Goal: Task Accomplishment & Management: Complete application form

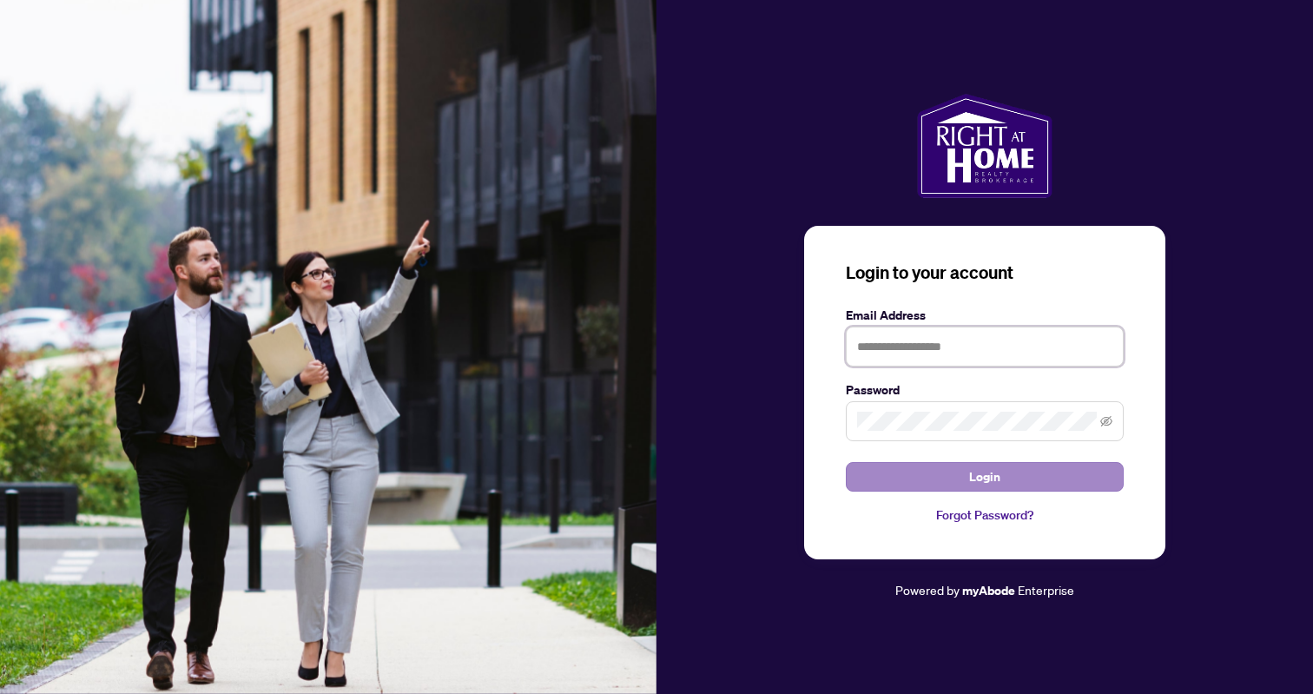
type input "**********"
click at [1079, 486] on button "Login" at bounding box center [985, 477] width 278 height 30
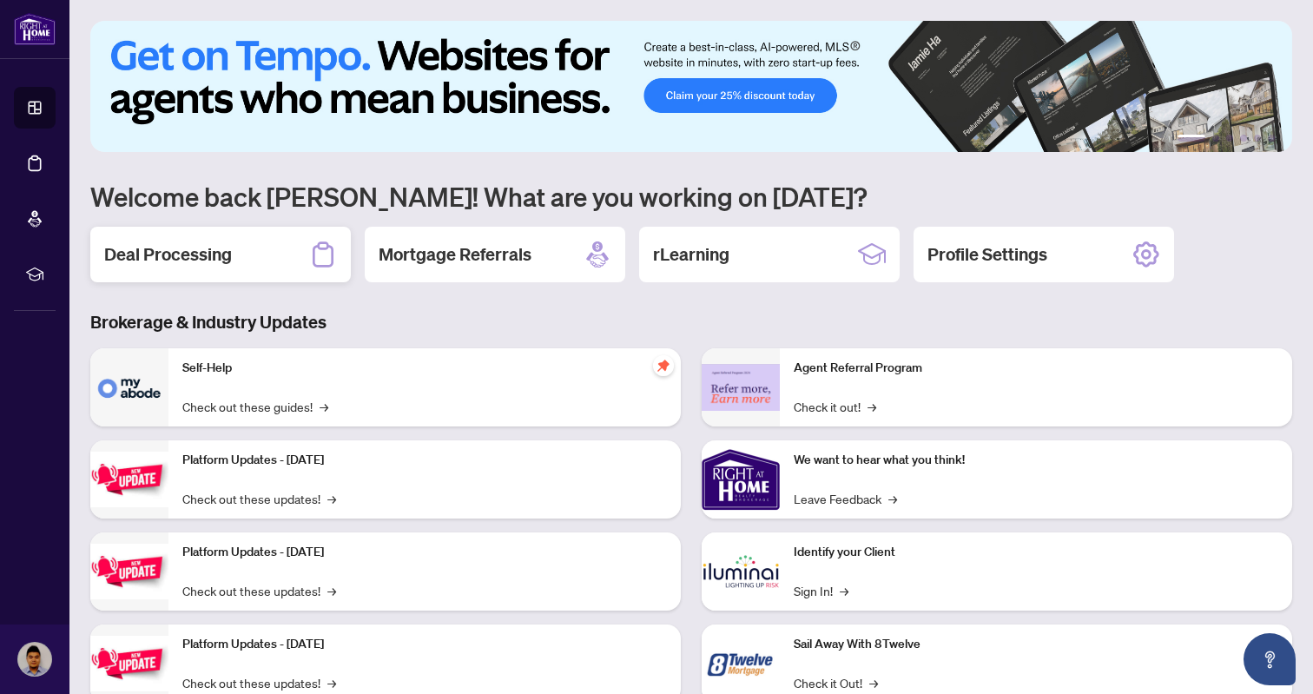
click at [196, 256] on h2 "Deal Processing" at bounding box center [168, 254] width 128 height 24
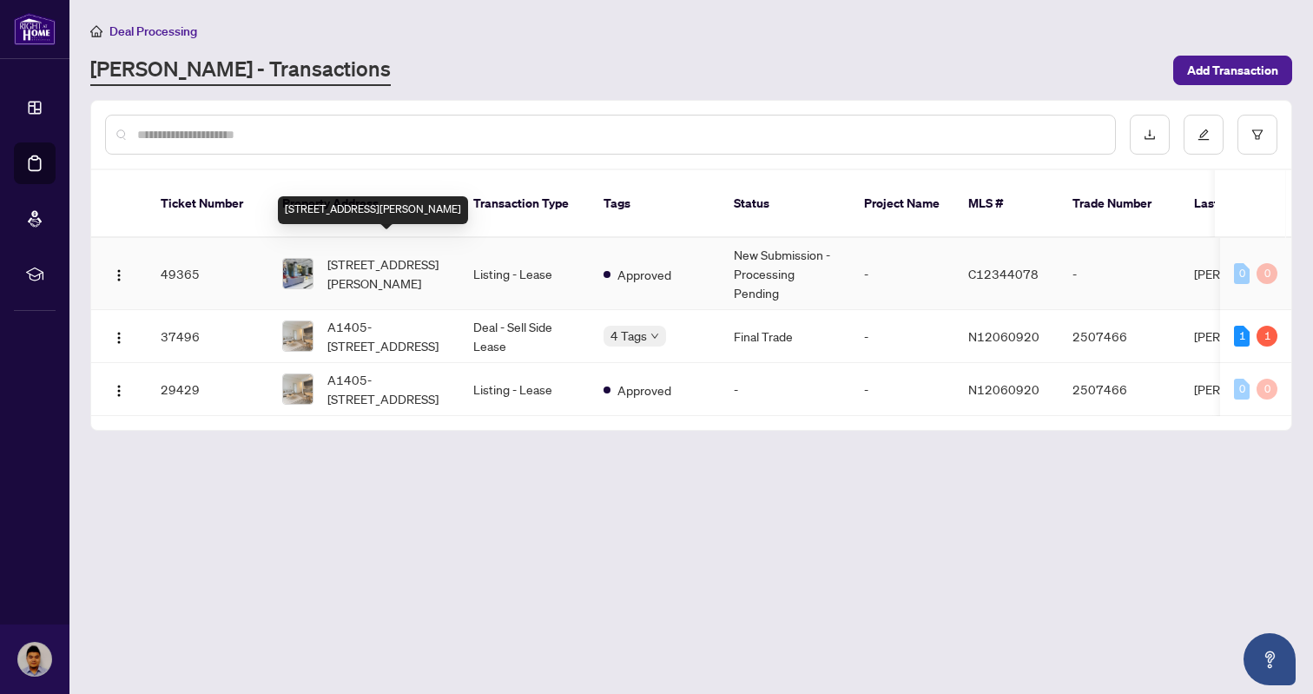
click at [404, 255] on span "[STREET_ADDRESS][PERSON_NAME]" at bounding box center [386, 274] width 118 height 38
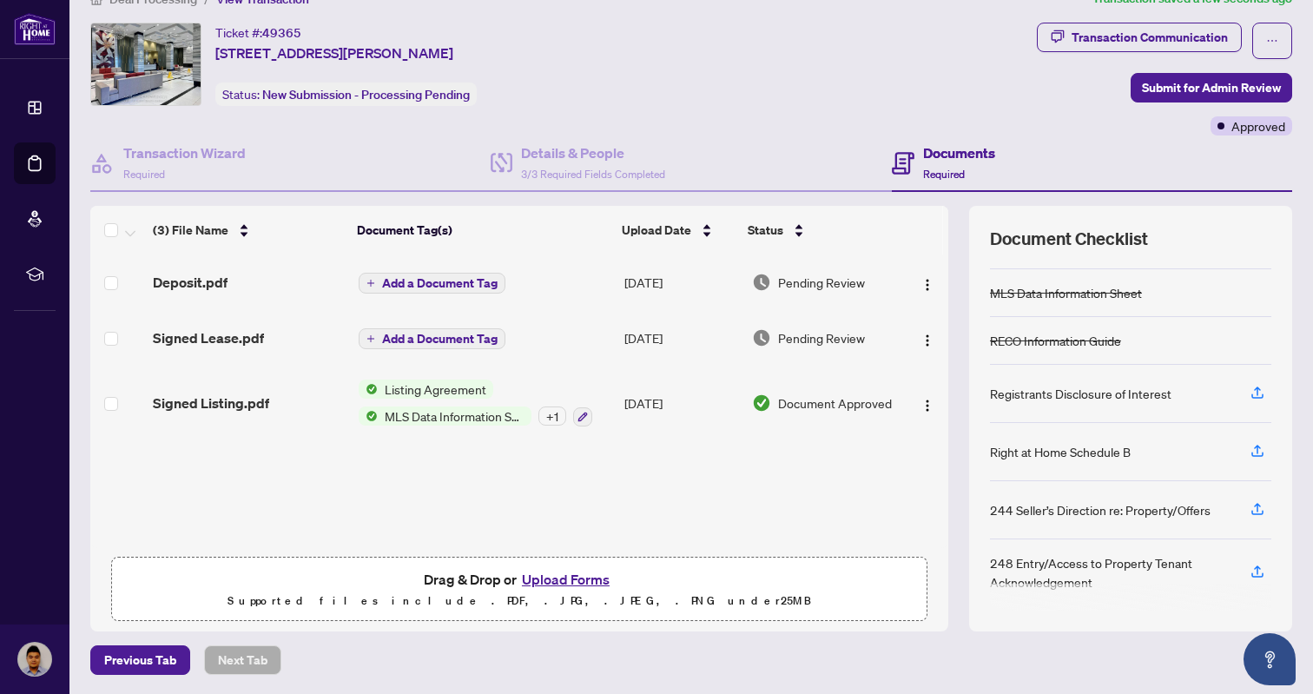
scroll to position [38, 0]
click at [1194, 93] on span "Submit for Admin Review" at bounding box center [1211, 88] width 139 height 28
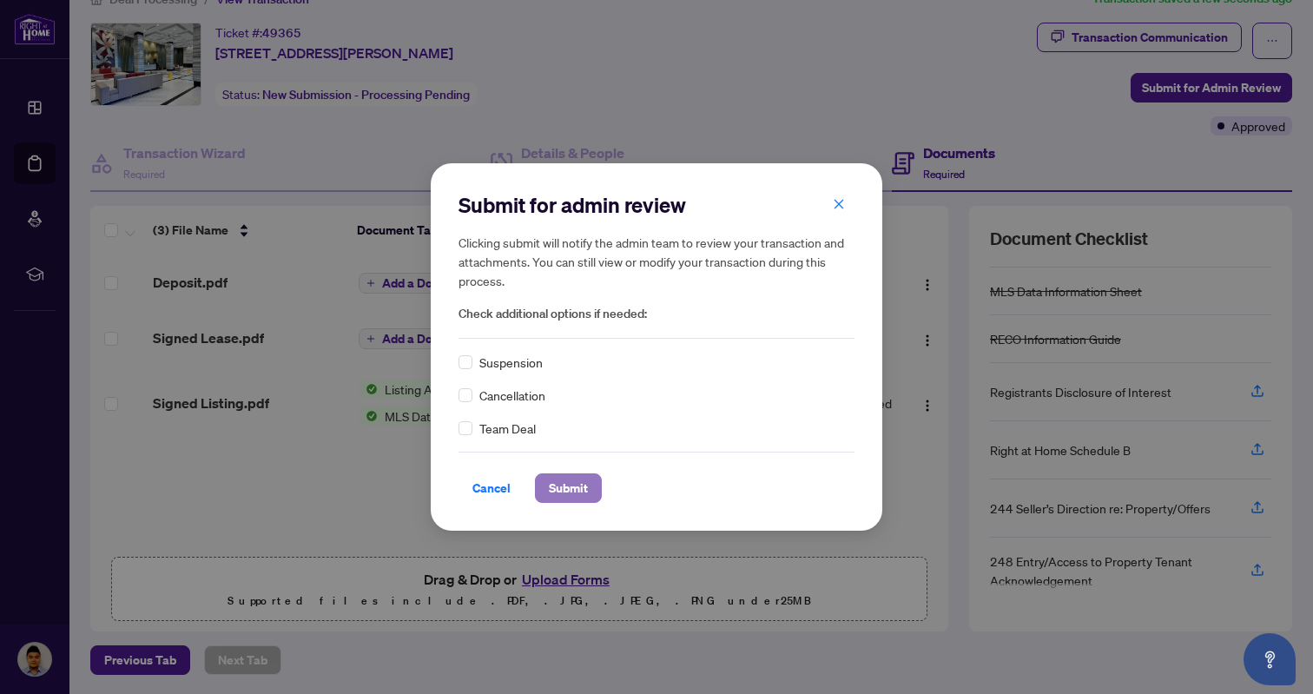
click at [564, 490] on span "Submit" at bounding box center [568, 488] width 39 height 28
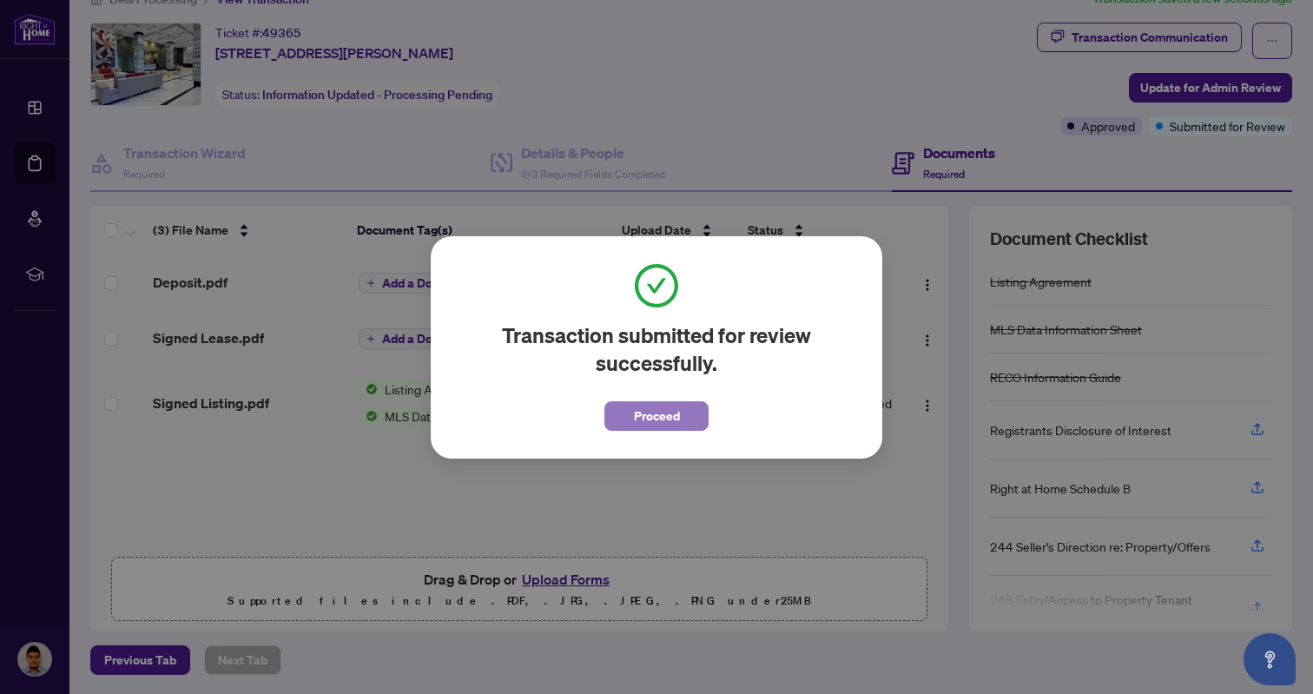
click at [626, 428] on button "Proceed" at bounding box center [657, 416] width 104 height 30
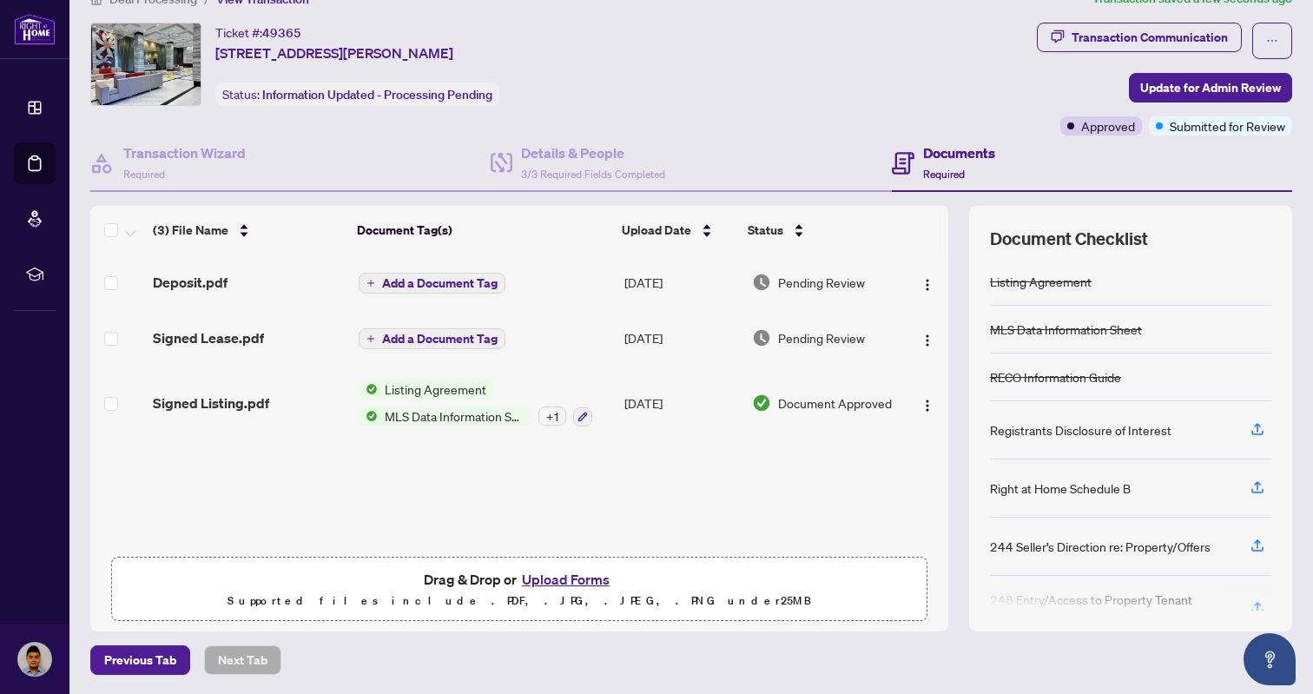
scroll to position [0, 0]
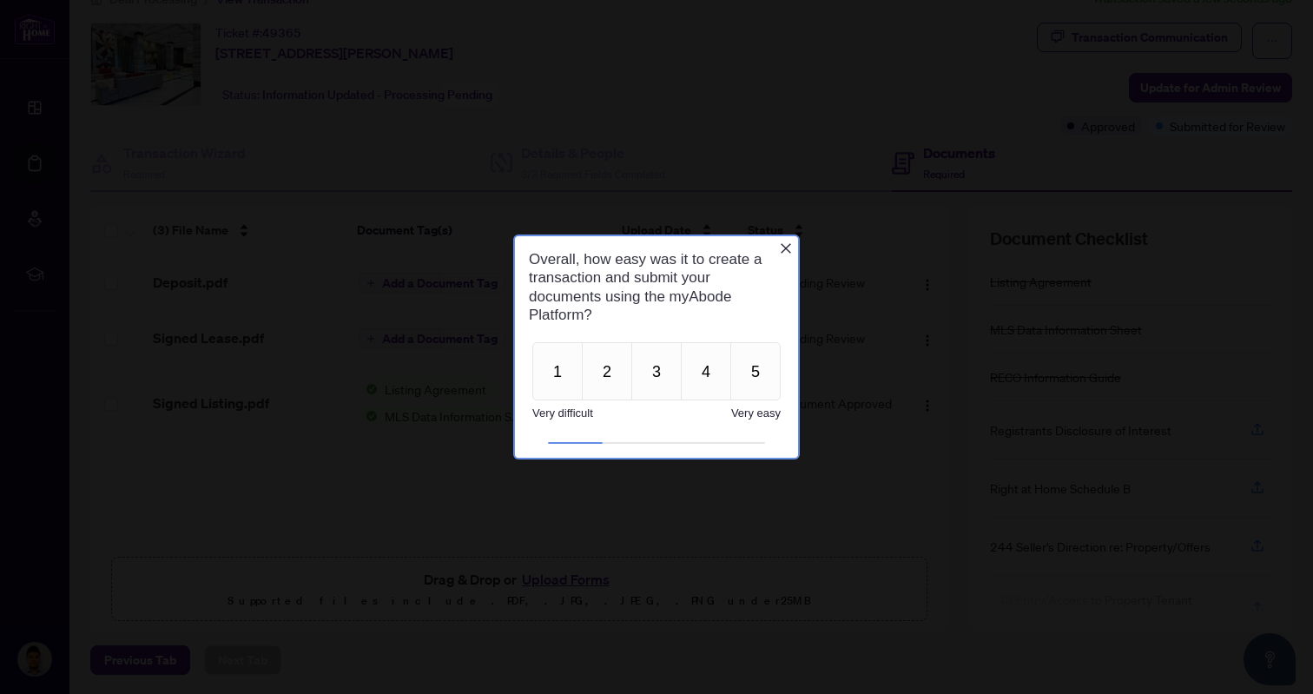
click at [775, 250] on h1 "Overall, how easy was it to create a transaction and submit your documents usin…" at bounding box center [653, 287] width 248 height 74
click at [783, 248] on icon "Close button" at bounding box center [786, 248] width 14 height 14
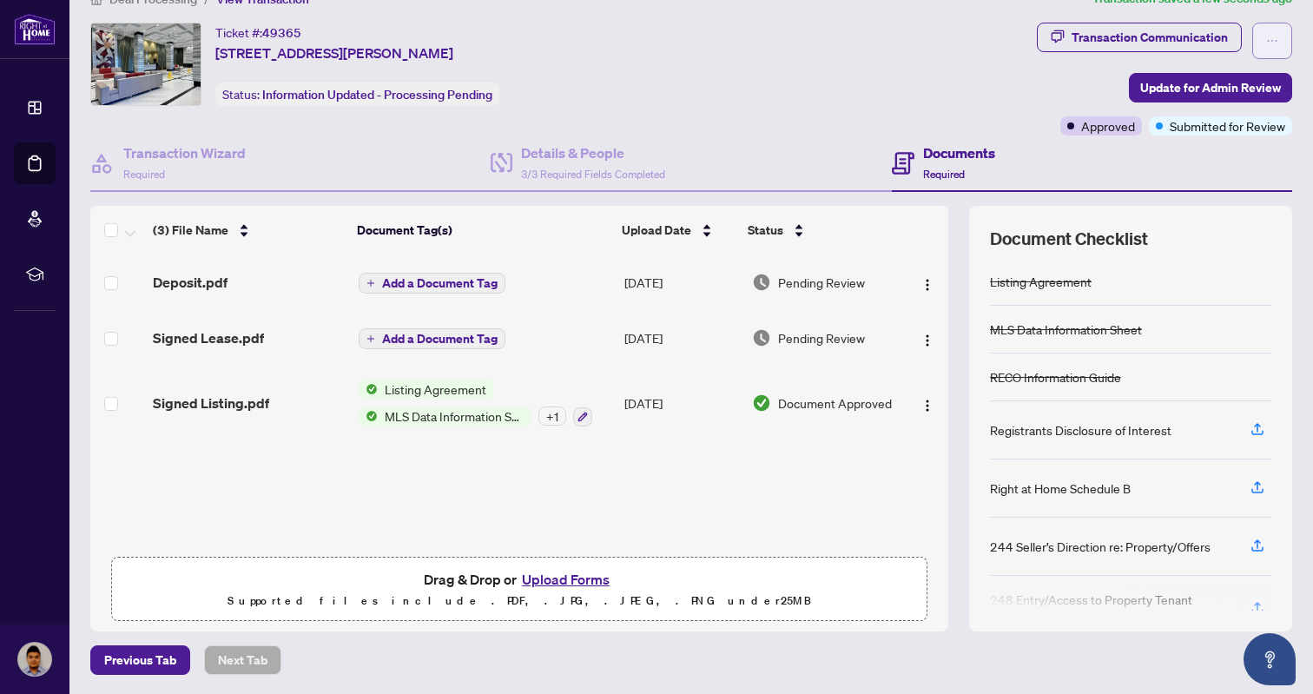
click at [1265, 43] on button "button" at bounding box center [1273, 41] width 40 height 36
click at [865, 102] on div "Ticket #: 49365 [STREET_ADDRESS][PERSON_NAME] Status: Information Updated - Pro…" at bounding box center [560, 64] width 940 height 83
click at [1187, 43] on div "Transaction Communication" at bounding box center [1150, 37] width 156 height 28
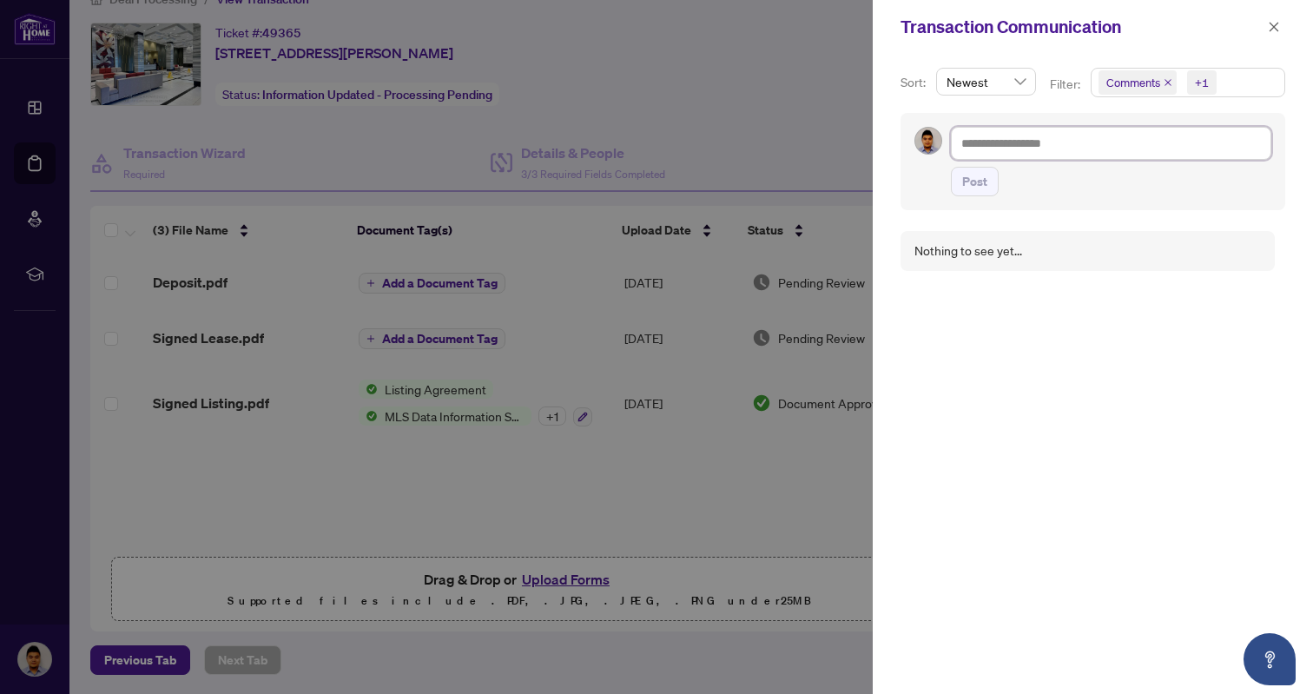
click at [1114, 134] on textarea at bounding box center [1111, 143] width 321 height 33
click at [411, 511] on div at bounding box center [656, 347] width 1313 height 694
